Goal: Task Accomplishment & Management: Manage account settings

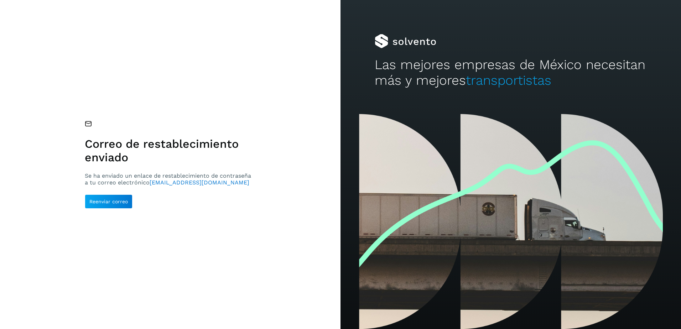
click at [145, 26] on div "Correo de restablecimiento enviado Se ha enviado un enlace de restablecimiento …" at bounding box center [170, 164] width 340 height 329
